Goal: Transaction & Acquisition: Purchase product/service

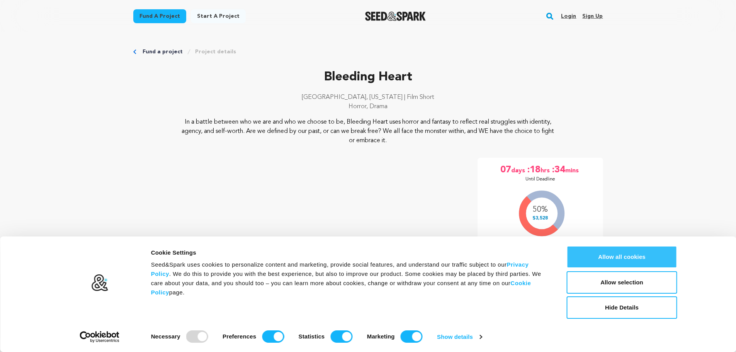
click at [613, 253] on button "Allow all cookies" at bounding box center [622, 257] width 110 height 22
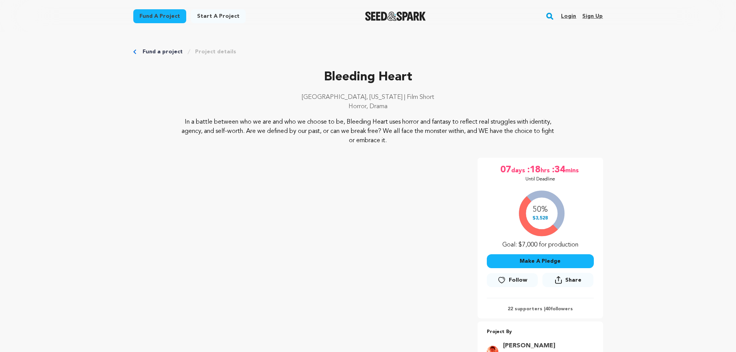
click at [156, 15] on link "Fund a project" at bounding box center [159, 16] width 53 height 14
click at [535, 260] on button "Make A Pledge" at bounding box center [540, 261] width 107 height 14
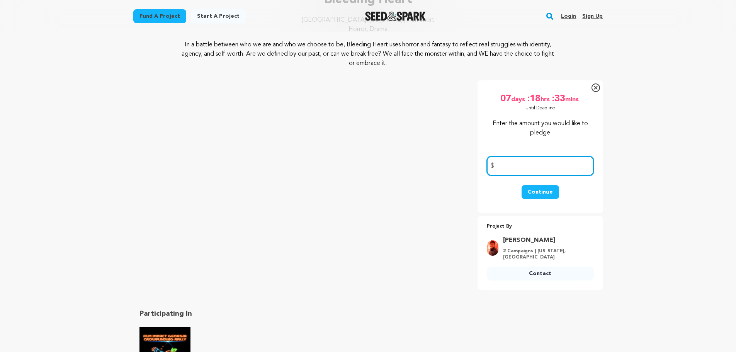
scroll to position [39, 0]
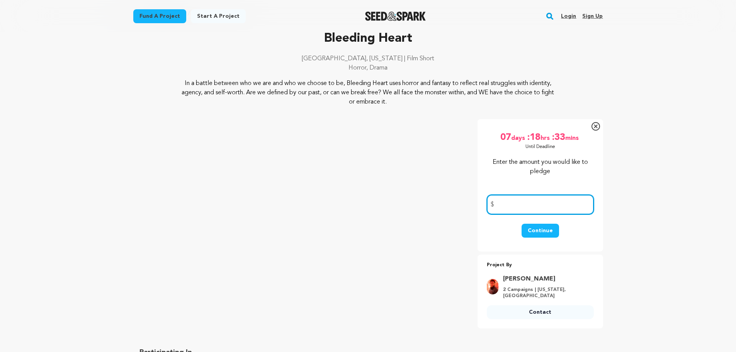
click at [511, 204] on input "number" at bounding box center [540, 205] width 107 height 20
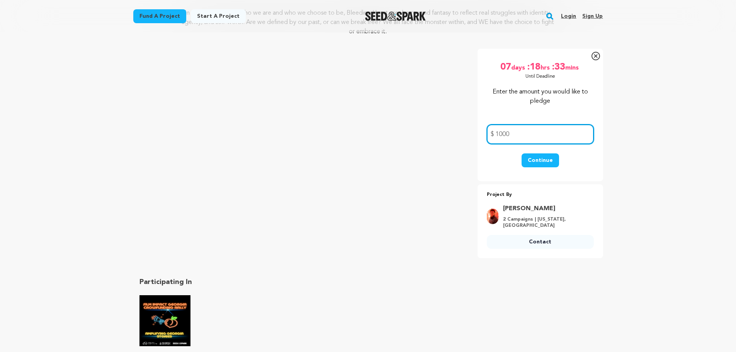
scroll to position [116, 0]
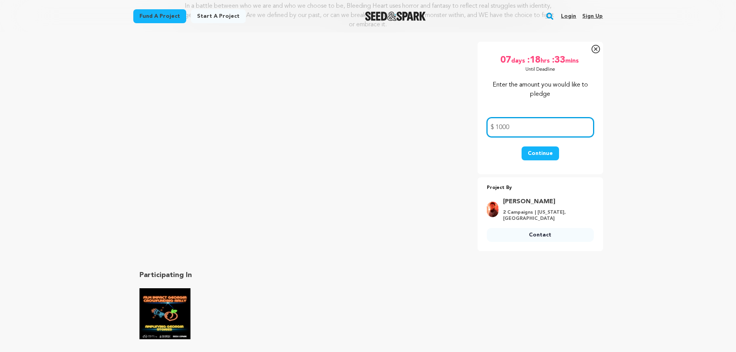
type input "1000"
click at [540, 151] on button "Continue" at bounding box center [540, 153] width 37 height 14
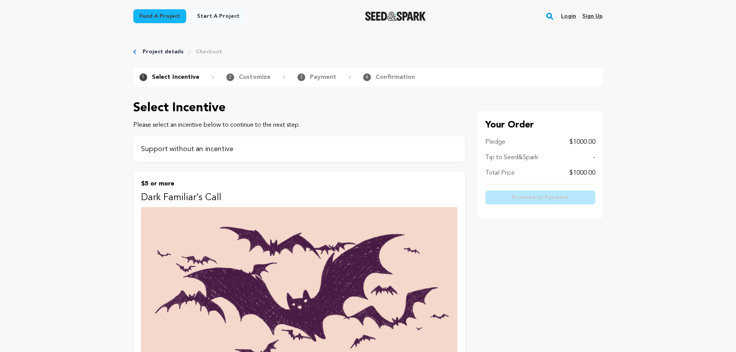
click at [176, 149] on p "Support without an incentive" at bounding box center [299, 149] width 316 height 11
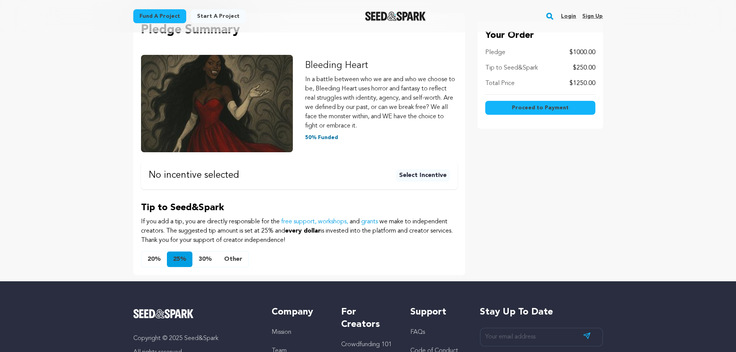
scroll to position [116, 0]
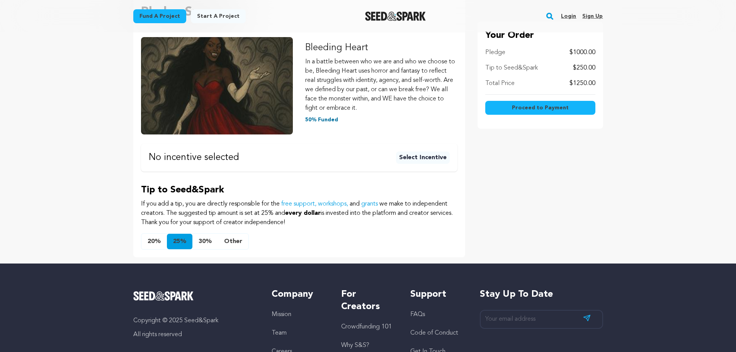
click at [413, 158] on button "Select Incentive" at bounding box center [423, 157] width 54 height 12
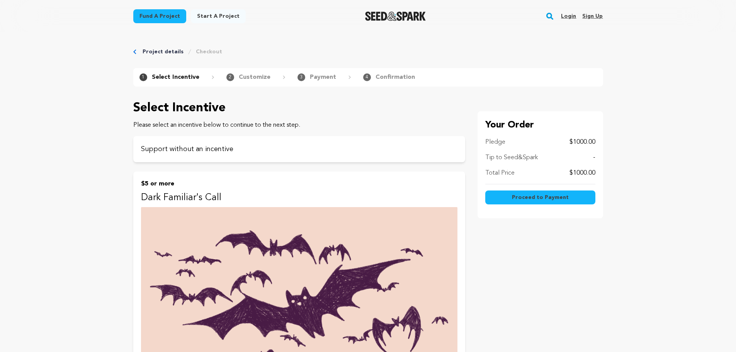
click at [530, 197] on span "Proceed to Payment" at bounding box center [540, 198] width 57 height 8
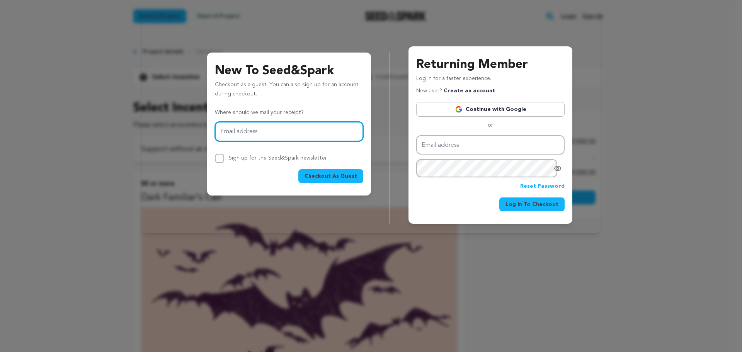
click at [320, 134] on input "Email address" at bounding box center [289, 132] width 148 height 20
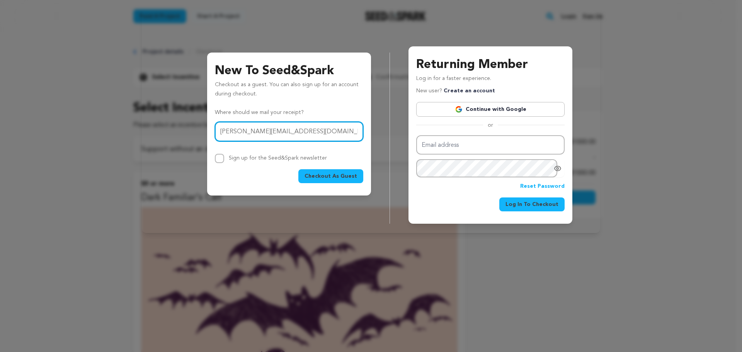
type input "dale@trustdale.com"
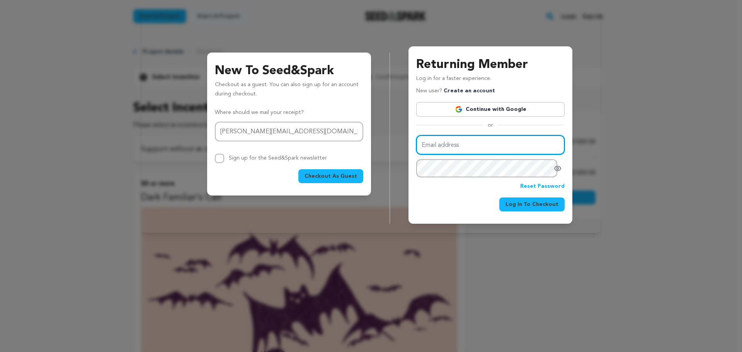
click at [446, 144] on input "Email address" at bounding box center [490, 145] width 148 height 20
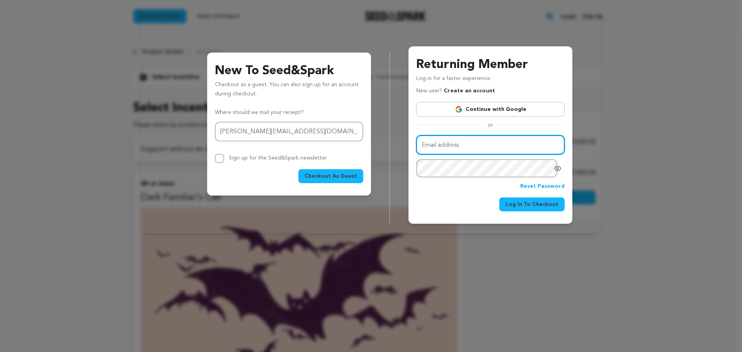
type input "dale@trustdale.com"
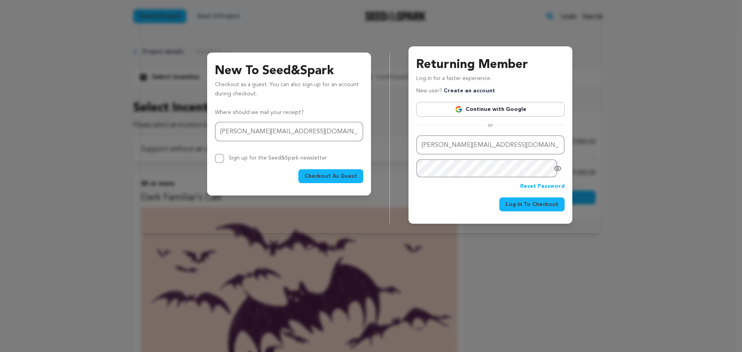
click at [535, 202] on span "Log In To Checkout" at bounding box center [531, 204] width 53 height 8
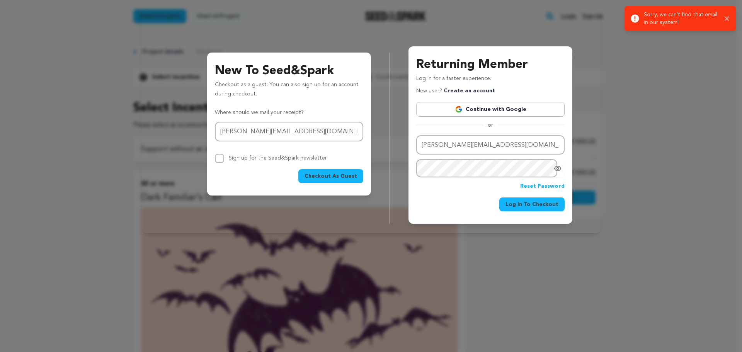
click at [642, 214] on div "New To Seed&Spark Checkout as a guest. You can also sign up for an account duri…" at bounding box center [371, 119] width 742 height 239
click at [481, 108] on link "Continue with Google" at bounding box center [490, 109] width 148 height 15
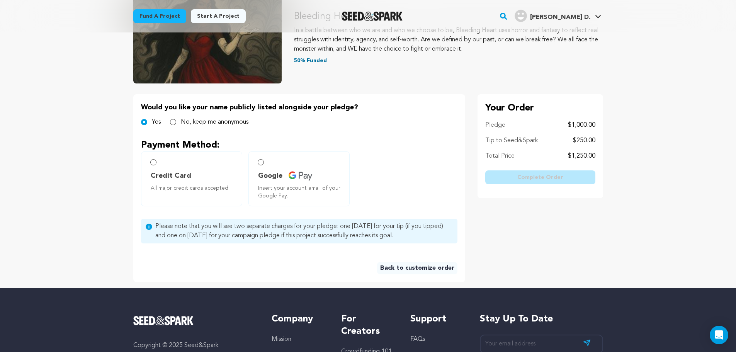
scroll to position [116, 0]
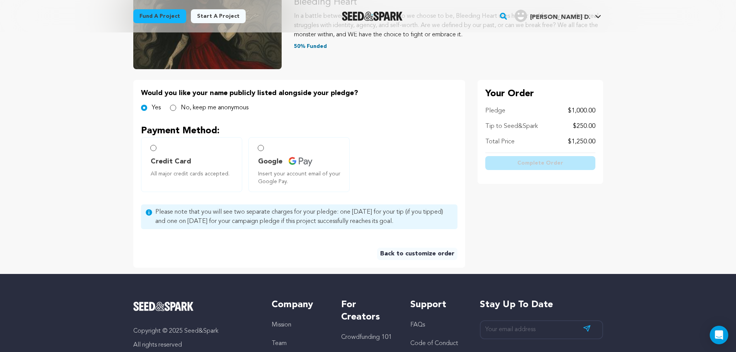
click at [418, 253] on link "Back to customize order" at bounding box center [417, 254] width 80 height 12
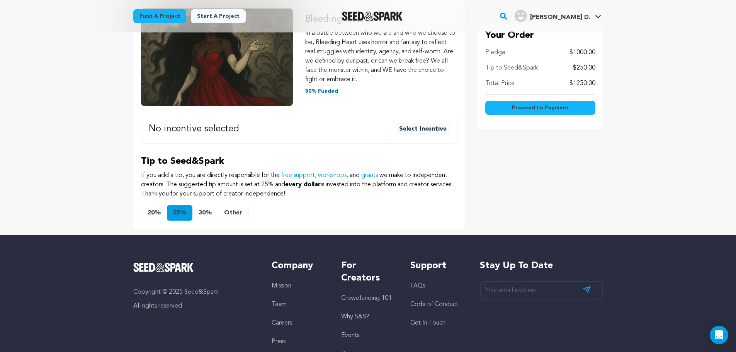
scroll to position [155, 0]
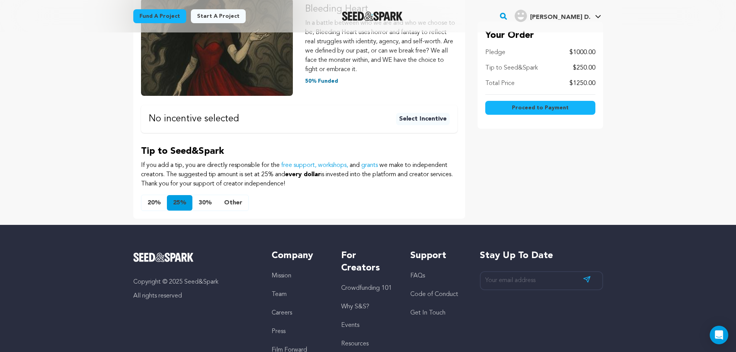
click at [151, 204] on button "20%" at bounding box center [153, 202] width 25 height 15
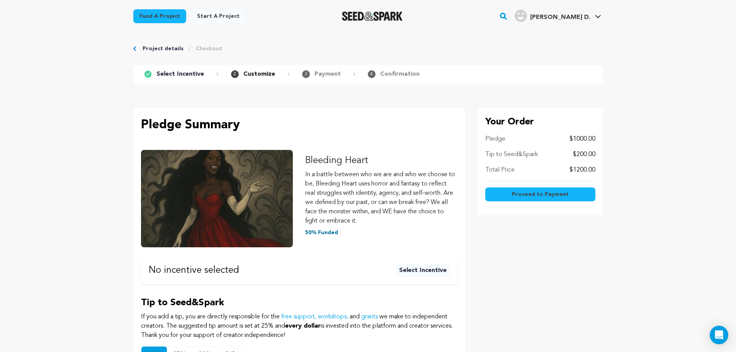
scroll to position [0, 0]
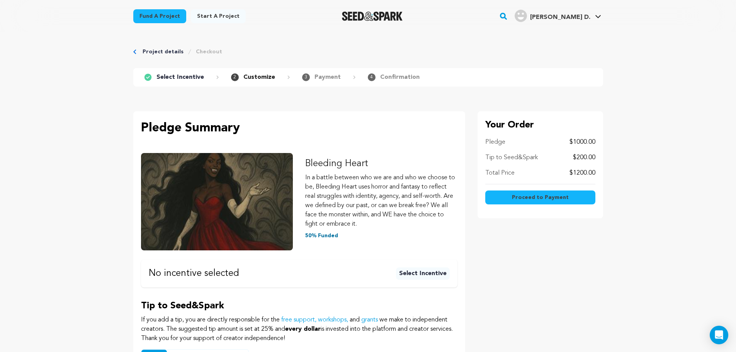
click at [547, 198] on span "Proceed to Payment" at bounding box center [540, 198] width 57 height 8
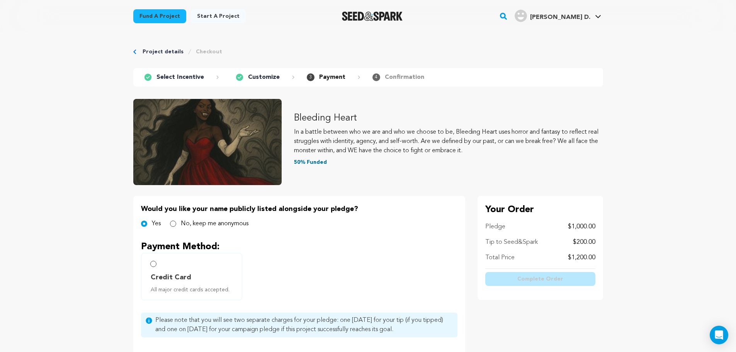
click at [149, 53] on link "Project details" at bounding box center [163, 52] width 41 height 8
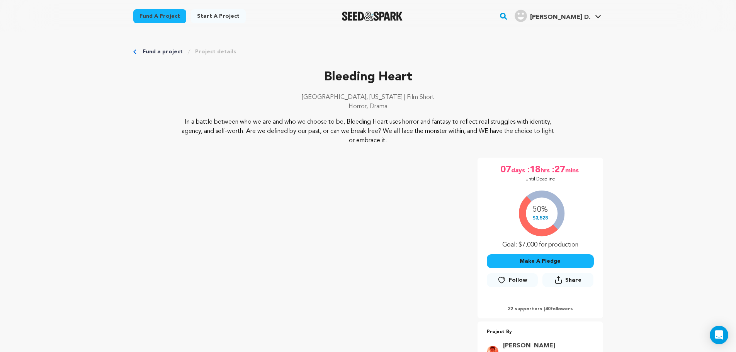
click at [160, 14] on link "Fund a project" at bounding box center [159, 16] width 53 height 14
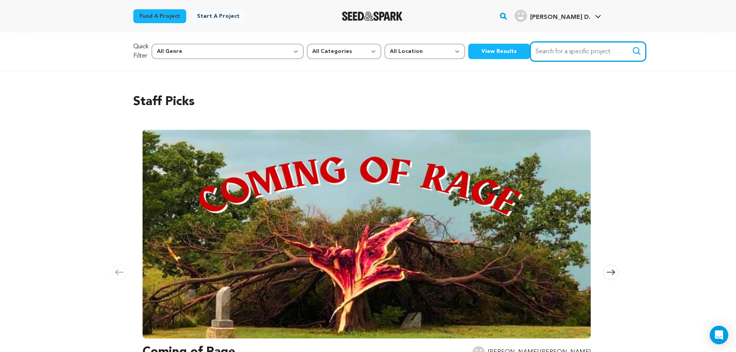
click at [530, 51] on input "Search for a specific project" at bounding box center [588, 52] width 116 height 20
type input "bleeding heart"
click at [632, 46] on button "Search" at bounding box center [636, 50] width 9 height 9
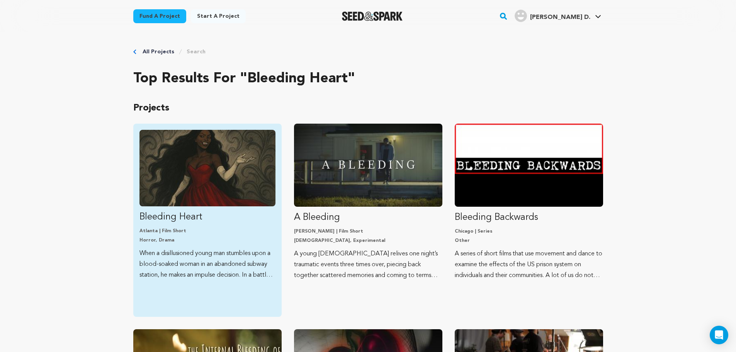
click at [209, 162] on img "Fund Bleeding Heart" at bounding box center [207, 168] width 136 height 76
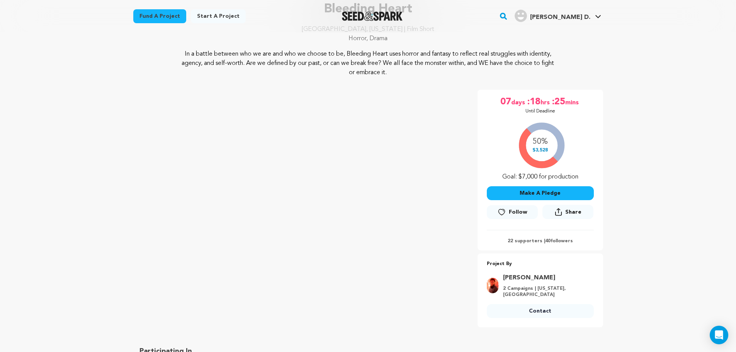
scroll to position [77, 0]
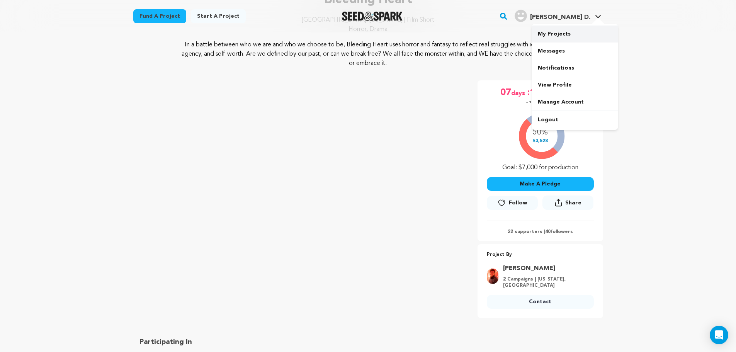
click at [552, 34] on link "My Projects" at bounding box center [575, 33] width 87 height 17
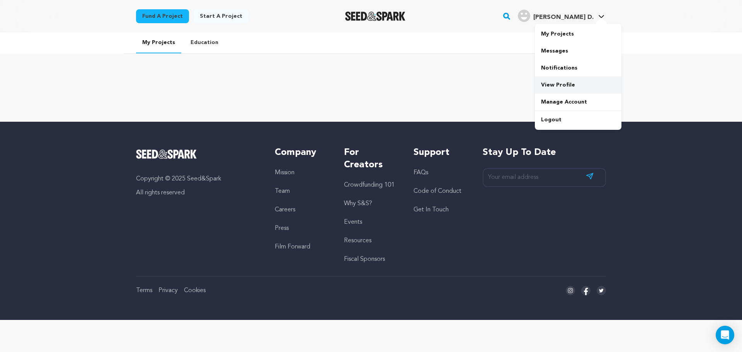
click at [559, 84] on link "View Profile" at bounding box center [578, 84] width 87 height 17
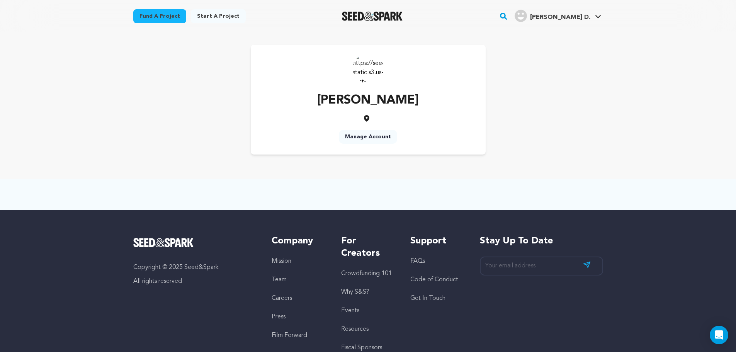
click at [369, 137] on link "Manage Account" at bounding box center [368, 137] width 58 height 14
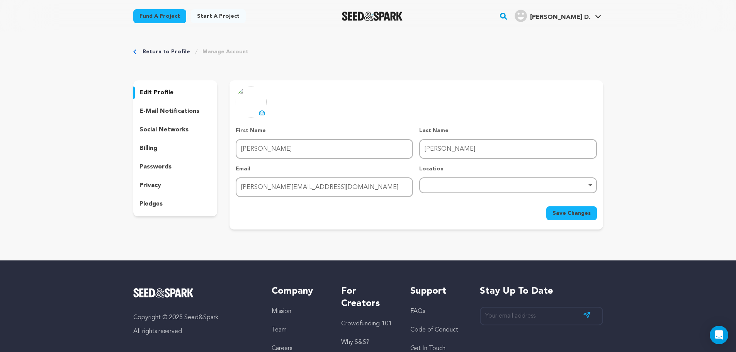
click at [590, 184] on div "Remove item" at bounding box center [508, 184] width 170 height 3
click at [471, 202] on input "search" at bounding box center [508, 205] width 176 height 17
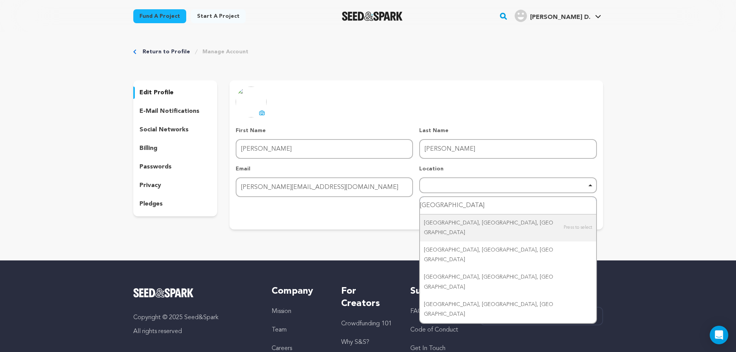
type input "Atlanta"
click at [654, 217] on div "Return to Profile Manage Account edit profile e-mail notifications social netwo…" at bounding box center [368, 140] width 736 height 216
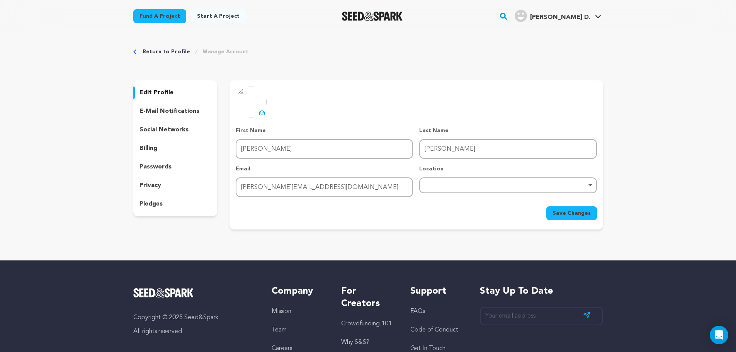
click at [572, 214] on span "Save Changes" at bounding box center [571, 213] width 38 height 8
click at [149, 167] on p "passwords" at bounding box center [155, 166] width 32 height 9
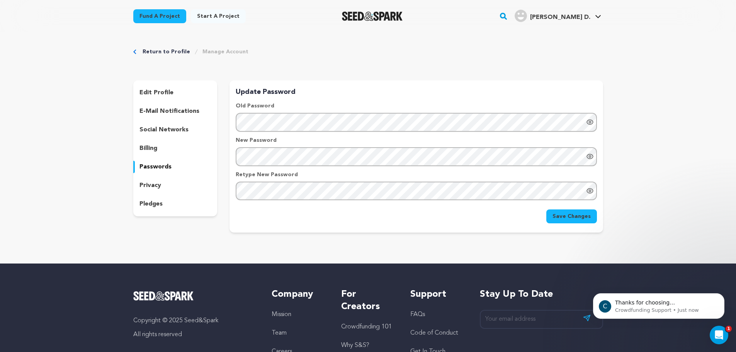
click at [160, 51] on link "Return to Profile" at bounding box center [167, 52] width 48 height 8
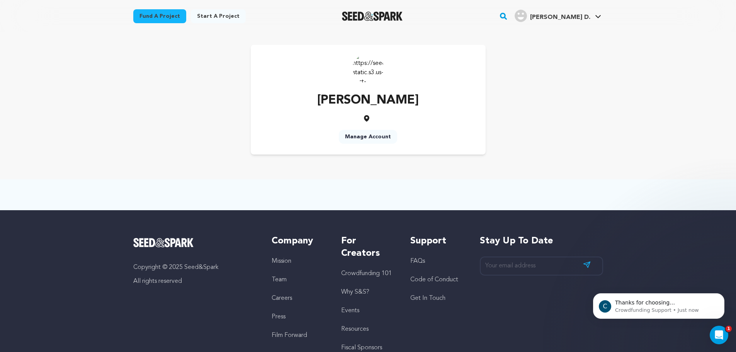
click at [369, 137] on link "Manage Account" at bounding box center [368, 137] width 58 height 14
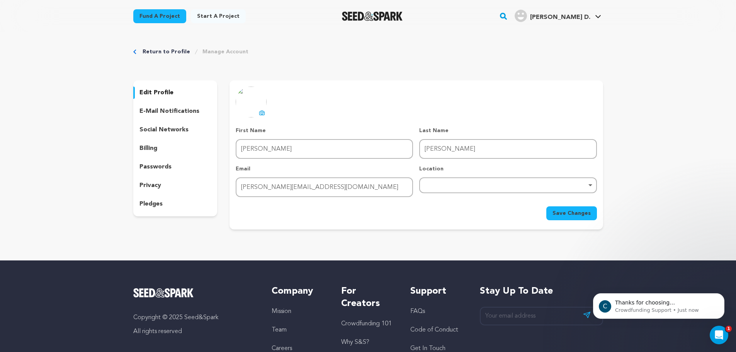
click at [151, 90] on p "edit profile" at bounding box center [156, 92] width 34 height 9
click at [155, 91] on p "edit profile" at bounding box center [156, 92] width 34 height 9
click at [151, 167] on p "passwords" at bounding box center [155, 166] width 32 height 9
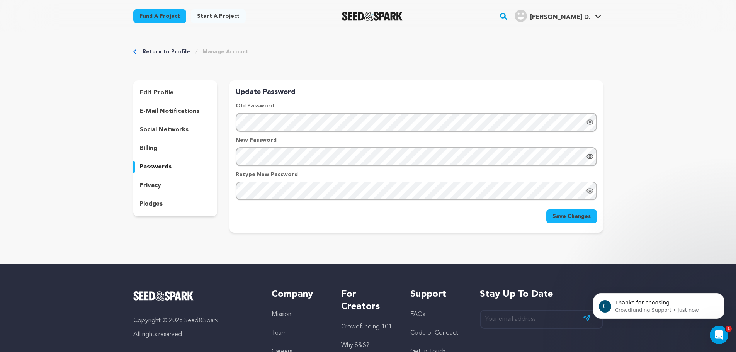
click at [148, 147] on p "billing" at bounding box center [148, 148] width 18 height 9
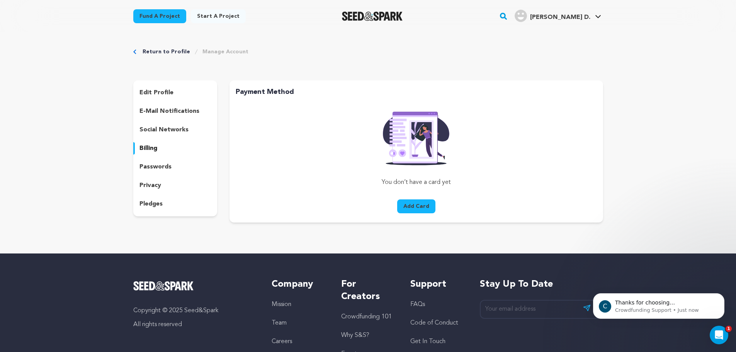
click at [416, 205] on button "Add Card" at bounding box center [416, 206] width 38 height 14
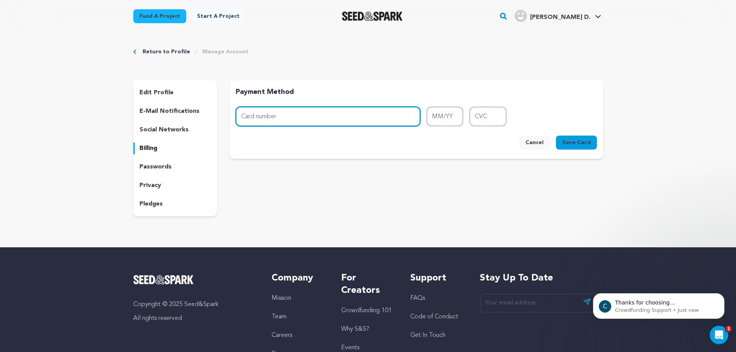
click at [299, 115] on input "Card number" at bounding box center [328, 117] width 185 height 20
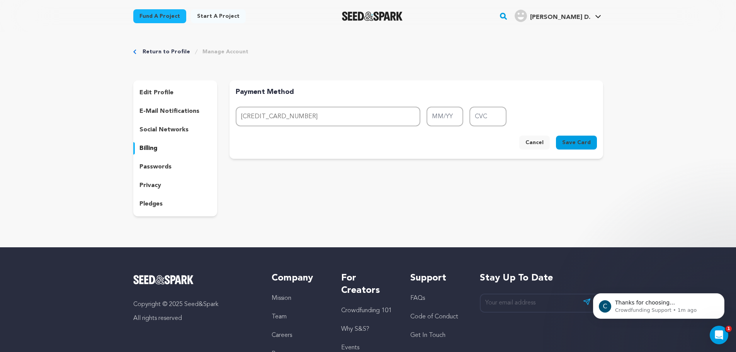
type input "3767 4108 2346 003"
type input "05/28"
click at [492, 116] on input "CVC" at bounding box center [487, 117] width 37 height 20
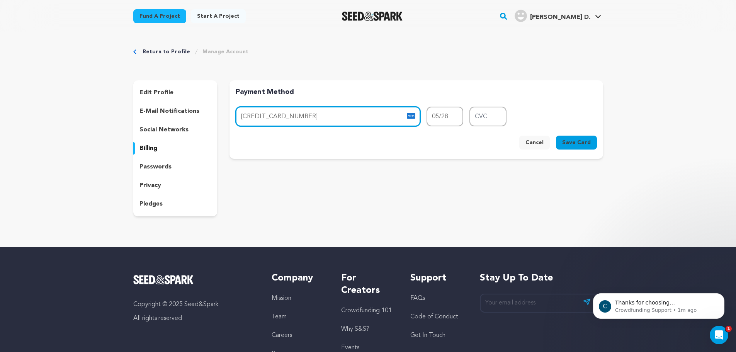
click at [345, 117] on input "3767 4108 2346 003" at bounding box center [328, 117] width 185 height 20
type input "3767 4108 2346 003"
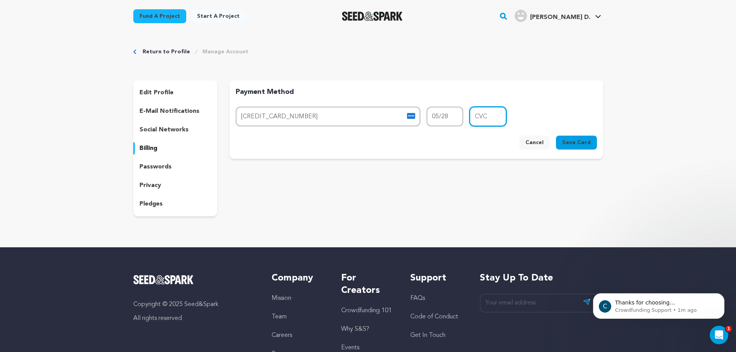
click at [479, 118] on input "CVC" at bounding box center [487, 117] width 37 height 20
type input "7492"
click at [693, 119] on div "Return to Profile Manage Account edit profile e-mail notifications social netwo…" at bounding box center [368, 133] width 736 height 202
click at [578, 139] on span "Save Card" at bounding box center [576, 143] width 29 height 8
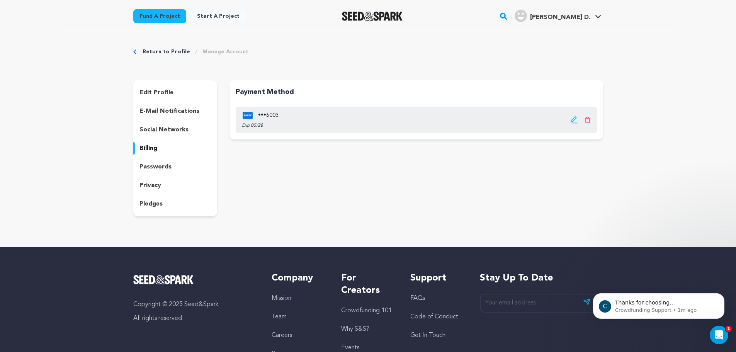
click at [163, 14] on link "Fund a project" at bounding box center [159, 16] width 53 height 14
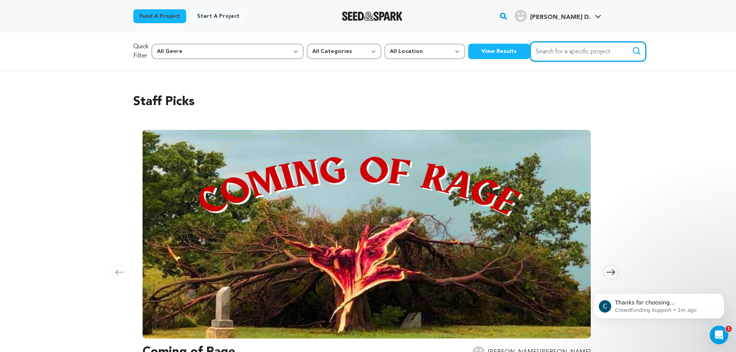
click at [530, 53] on input "Search for a specific project" at bounding box center [588, 52] width 116 height 20
type input "bleeding heart"
click at [632, 46] on button "Search" at bounding box center [636, 50] width 9 height 9
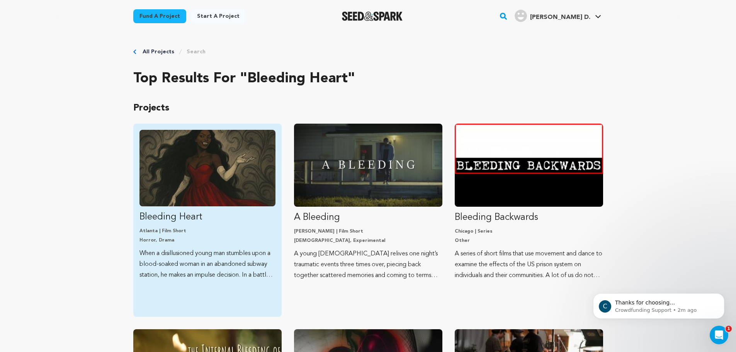
click at [217, 156] on img "Fund Bleeding Heart" at bounding box center [207, 168] width 136 height 76
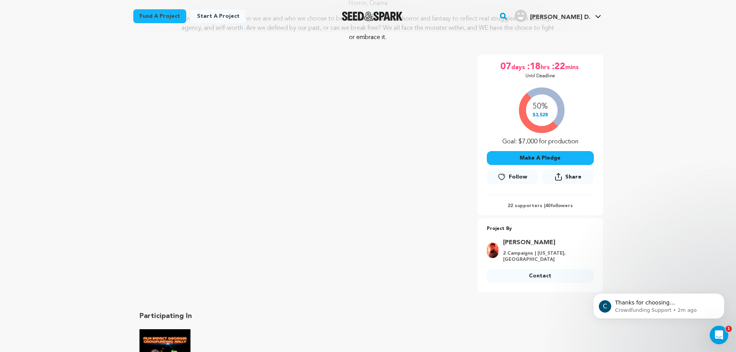
scroll to position [116, 0]
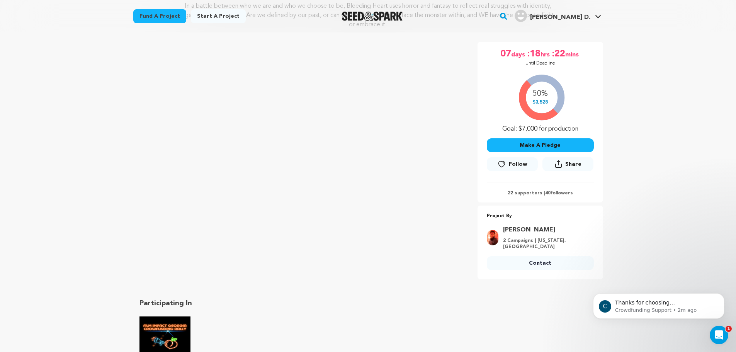
click at [534, 143] on button "Make A Pledge" at bounding box center [540, 145] width 107 height 14
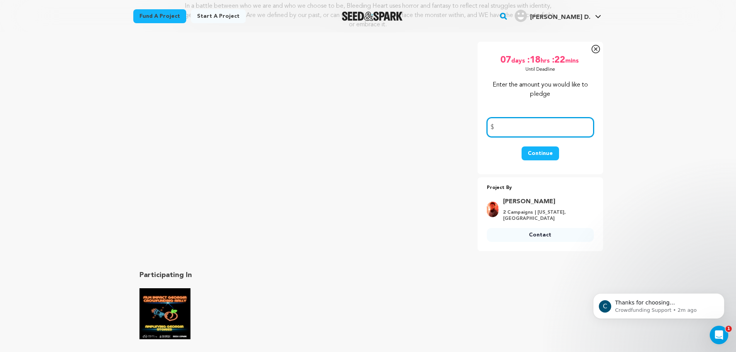
click at [537, 125] on input "number" at bounding box center [540, 127] width 107 height 20
click at [517, 128] on input "number" at bounding box center [540, 127] width 107 height 20
type input "1000"
click at [542, 153] on button "Continue" at bounding box center [540, 153] width 37 height 14
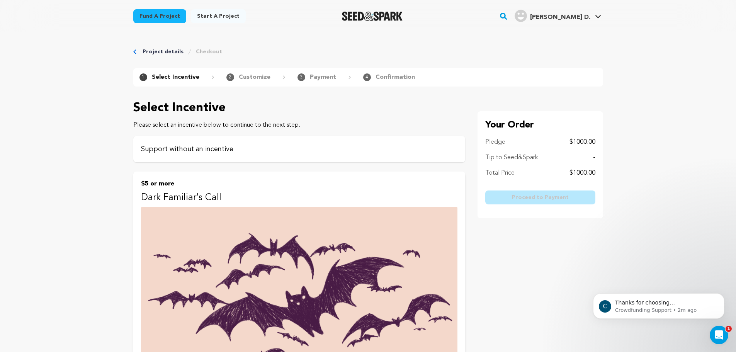
click at [196, 149] on p "Support without an incentive" at bounding box center [299, 149] width 316 height 11
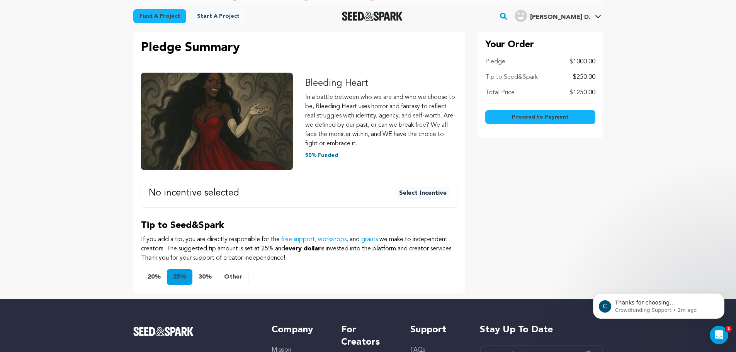
scroll to position [77, 0]
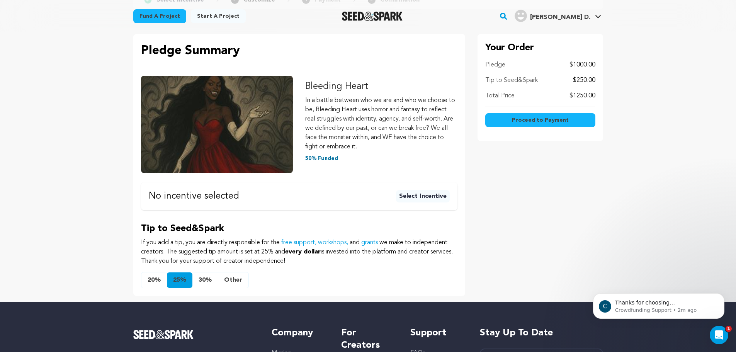
click at [229, 278] on button "Other" at bounding box center [233, 279] width 31 height 15
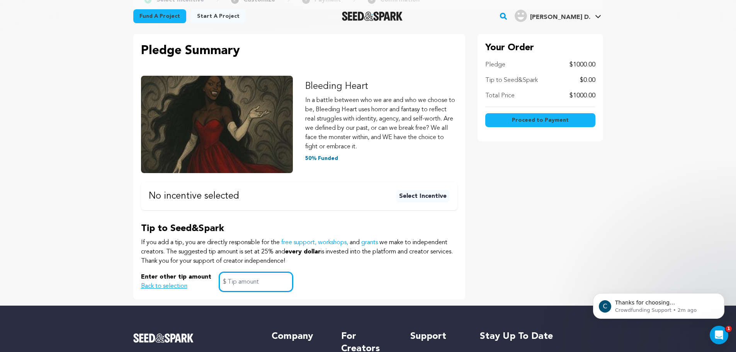
click at [236, 282] on input "text" at bounding box center [256, 282] width 74 height 20
click at [536, 118] on span "Proceed to Payment" at bounding box center [540, 120] width 57 height 8
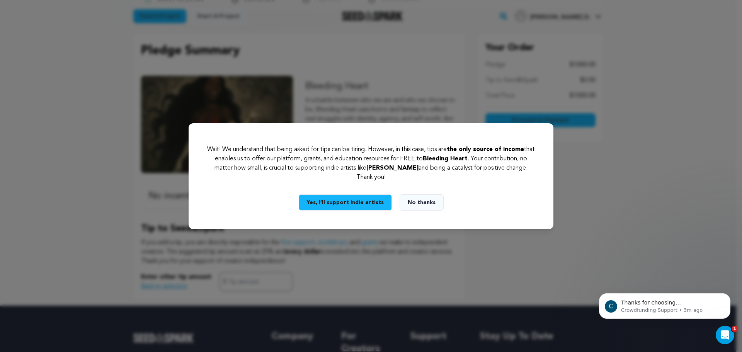
click at [360, 198] on button "Yes, I’ll support indie artists" at bounding box center [345, 202] width 93 height 16
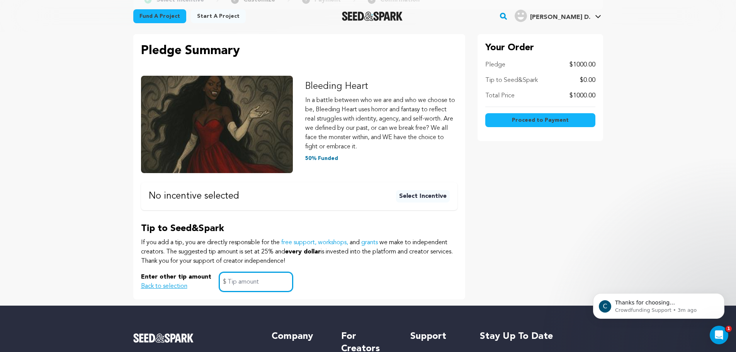
click at [262, 284] on input "text" at bounding box center [256, 282] width 74 height 20
type input "25"
click at [538, 117] on span "Proceed to Payment" at bounding box center [540, 120] width 57 height 8
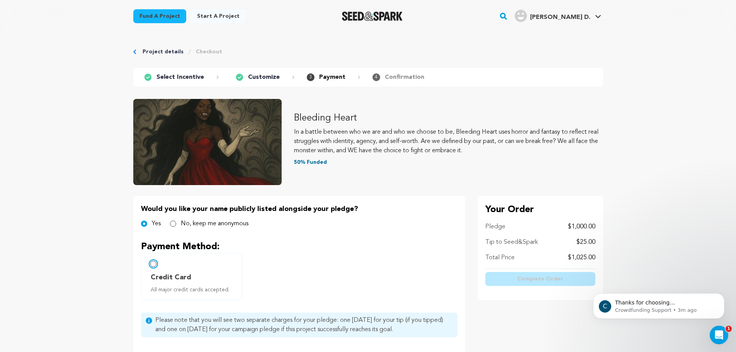
click at [153, 263] on input "Credit Card All major credit cards accepted." at bounding box center [153, 264] width 6 height 6
radio input "false"
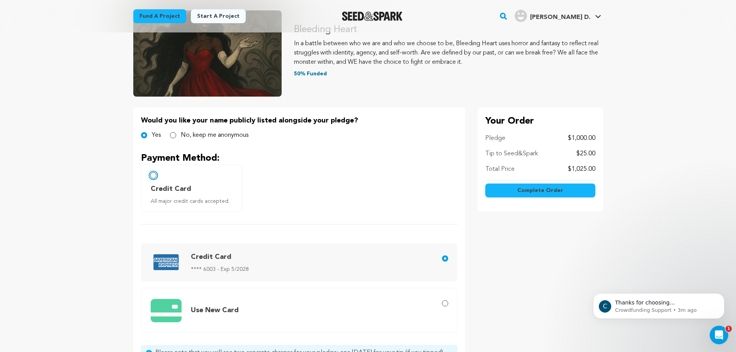
scroll to position [116, 0]
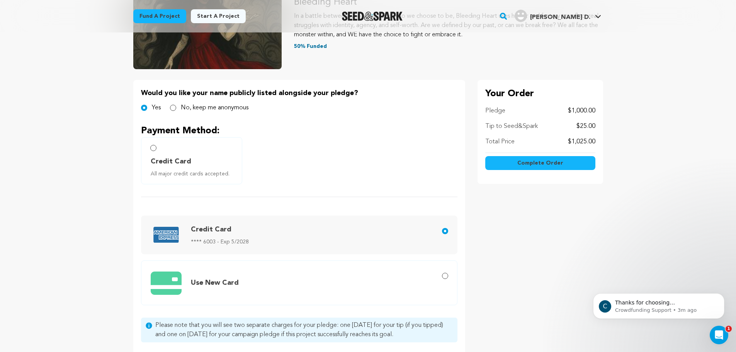
click at [540, 160] on span "Complete Order" at bounding box center [540, 163] width 46 height 8
